Goal: Complete application form: Complete application form

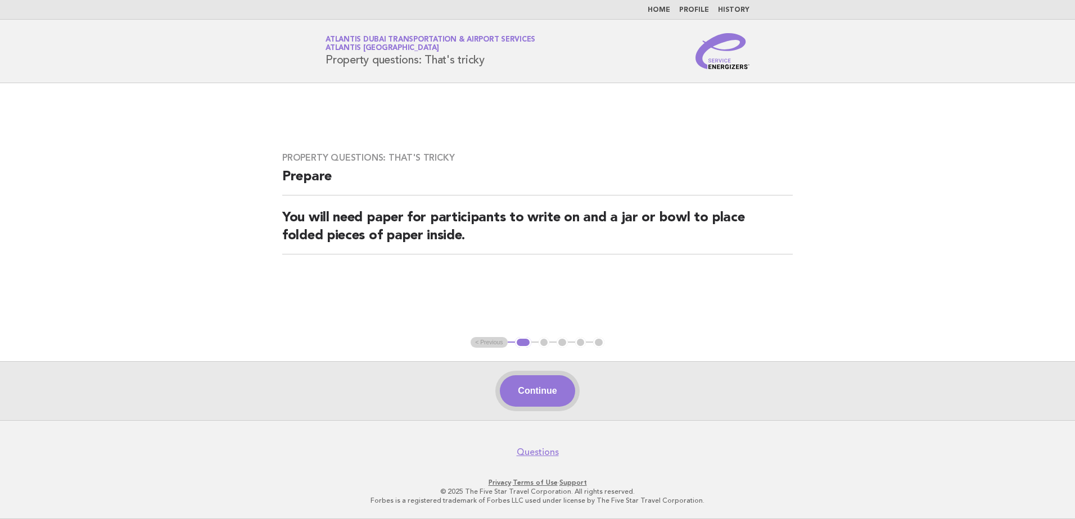
drag, startPoint x: 0, startPoint y: 0, endPoint x: 545, endPoint y: 388, distance: 668.8
click at [545, 388] on button "Continue" at bounding box center [537, 391] width 75 height 31
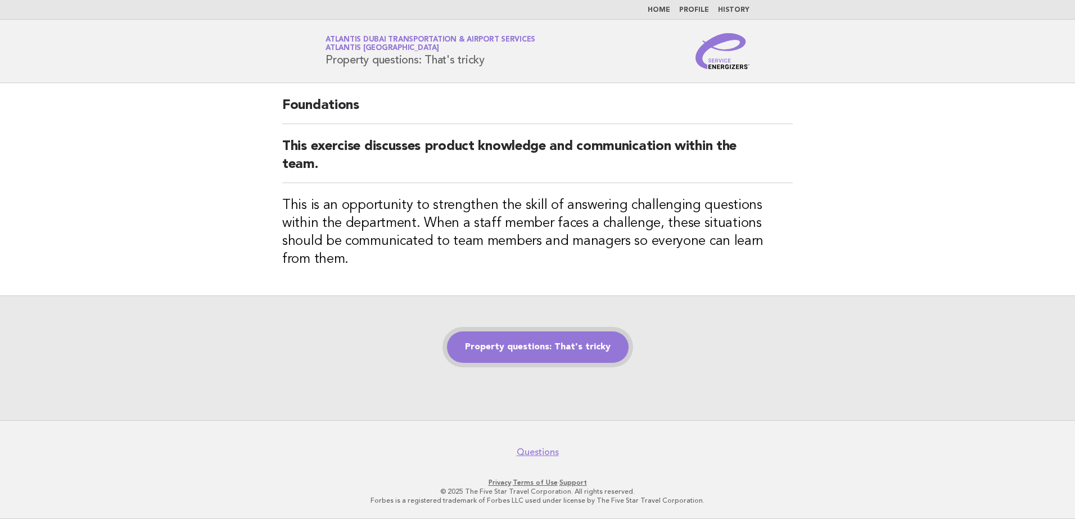
click at [585, 336] on link "Property questions: That's tricky" at bounding box center [538, 347] width 182 height 31
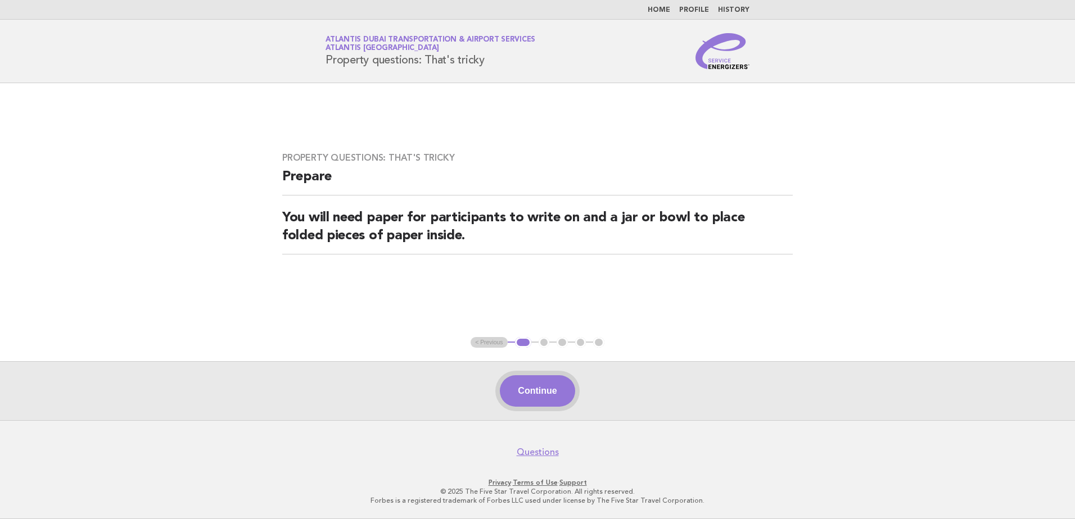
click at [556, 393] on button "Continue" at bounding box center [537, 391] width 75 height 31
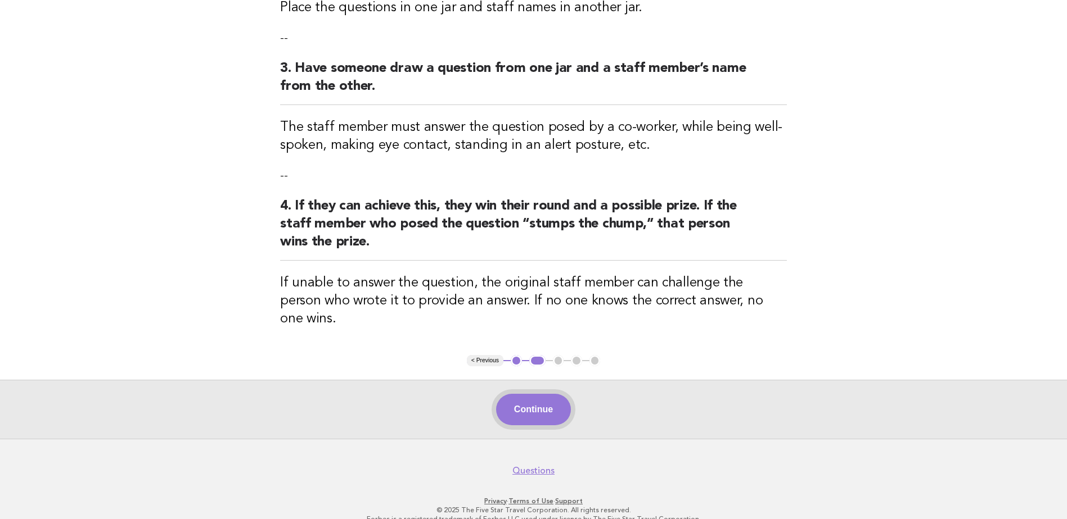
click at [533, 394] on button "Continue" at bounding box center [533, 409] width 75 height 31
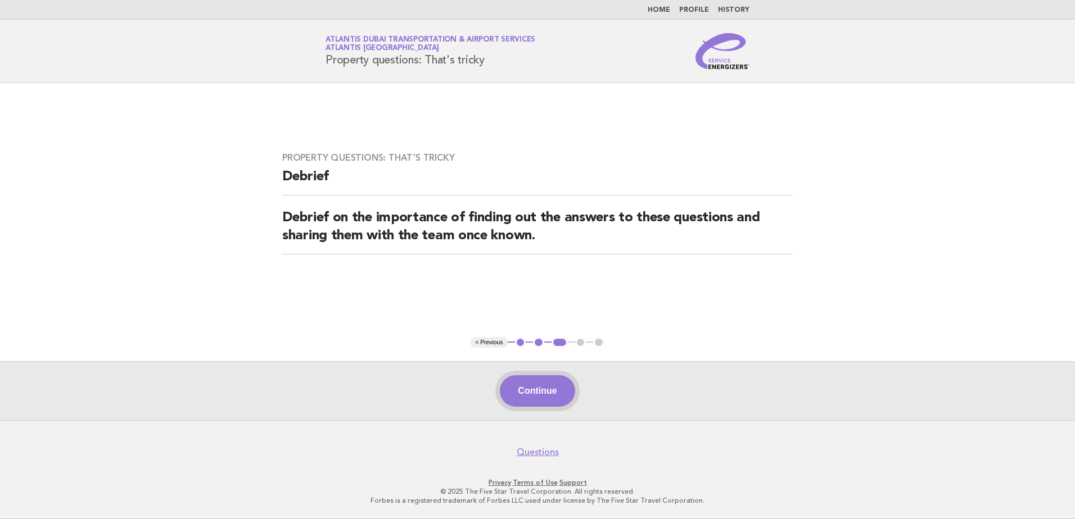
click at [534, 390] on button "Continue" at bounding box center [537, 391] width 75 height 31
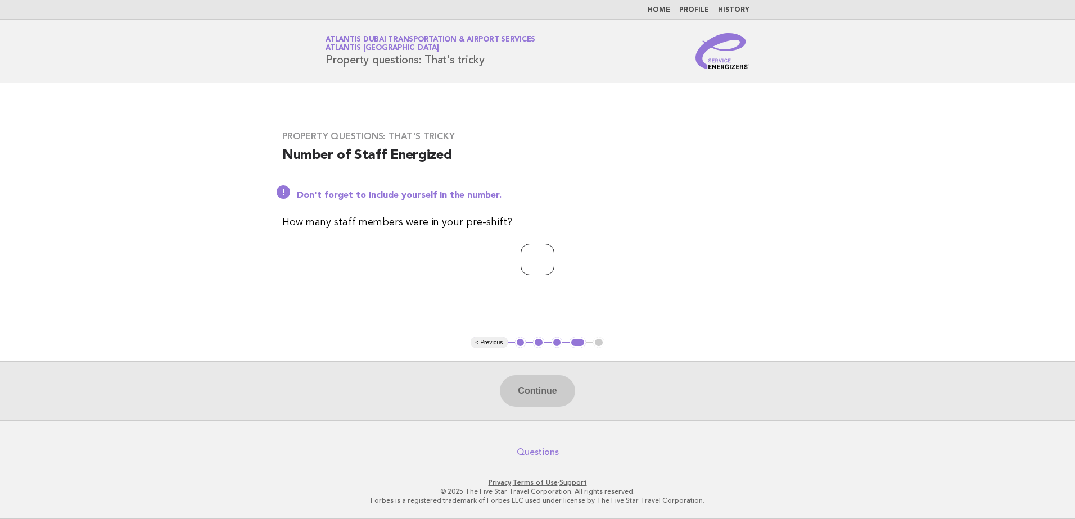
click at [522, 255] on input "number" at bounding box center [538, 259] width 34 height 31
type input "**"
click at [533, 398] on button "Continue" at bounding box center [537, 391] width 75 height 31
